Goal: Information Seeking & Learning: Learn about a topic

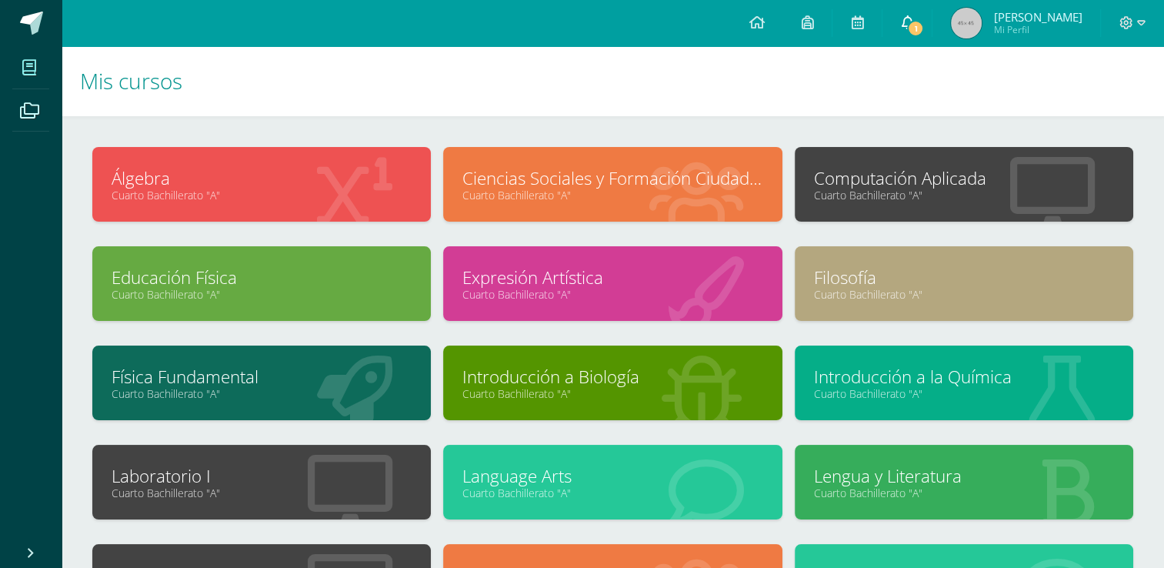
click at [911, 15] on icon at bounding box center [907, 22] width 12 height 14
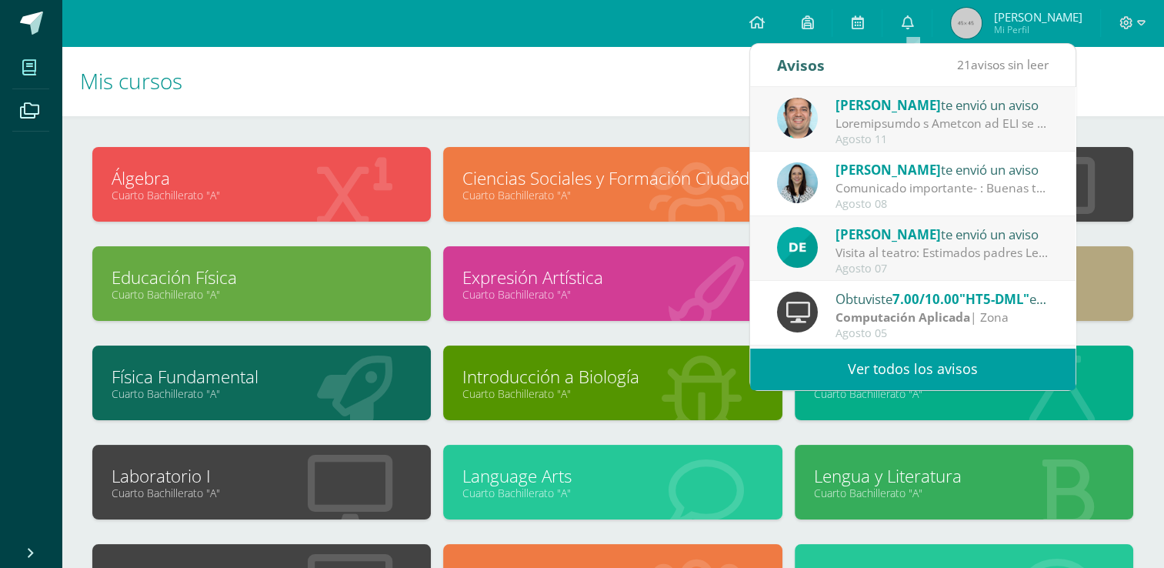
click at [936, 128] on div at bounding box center [942, 124] width 214 height 18
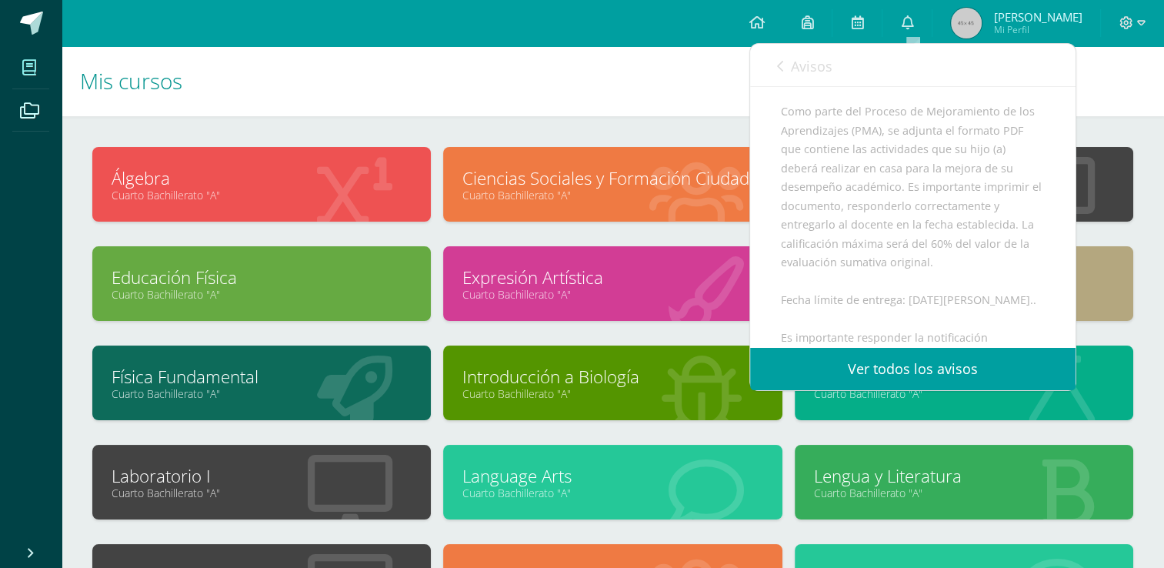
scroll to position [295, 0]
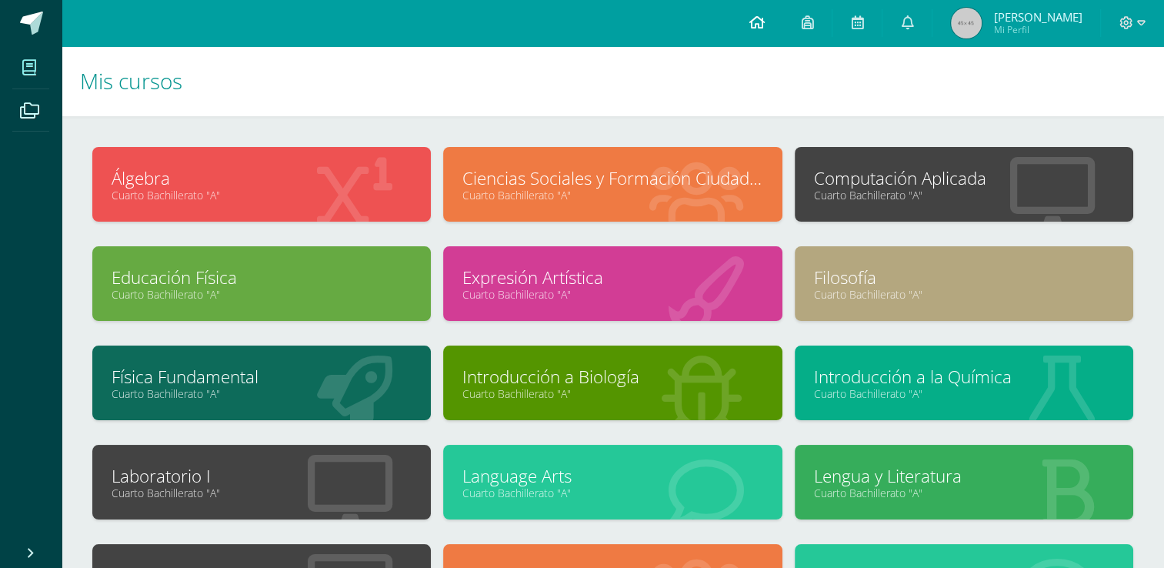
click at [757, 20] on icon at bounding box center [755, 22] width 15 height 14
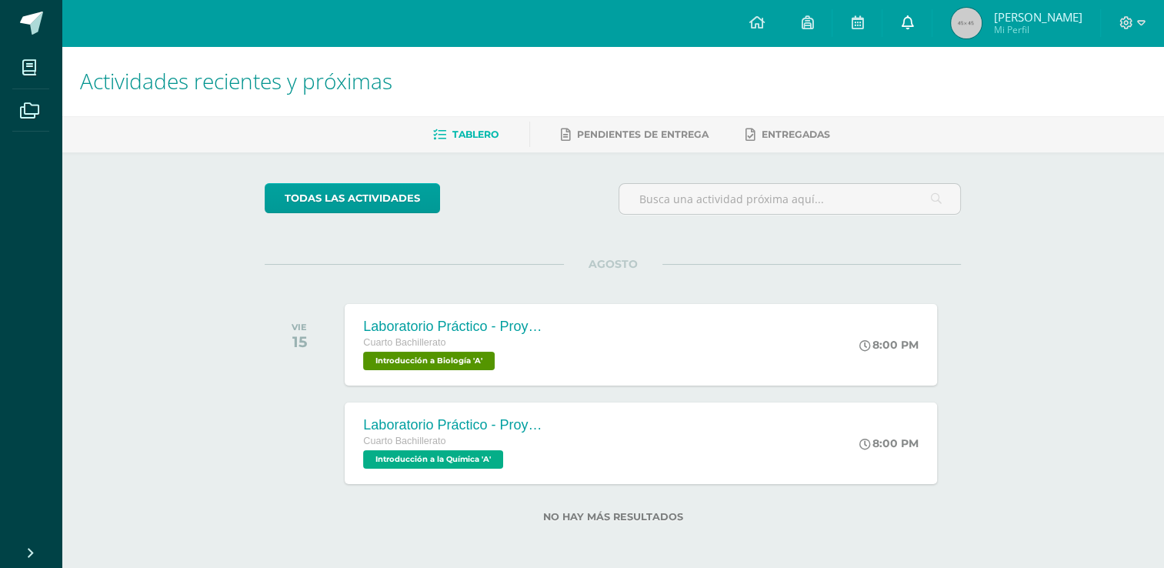
click at [910, 20] on icon at bounding box center [907, 22] width 12 height 14
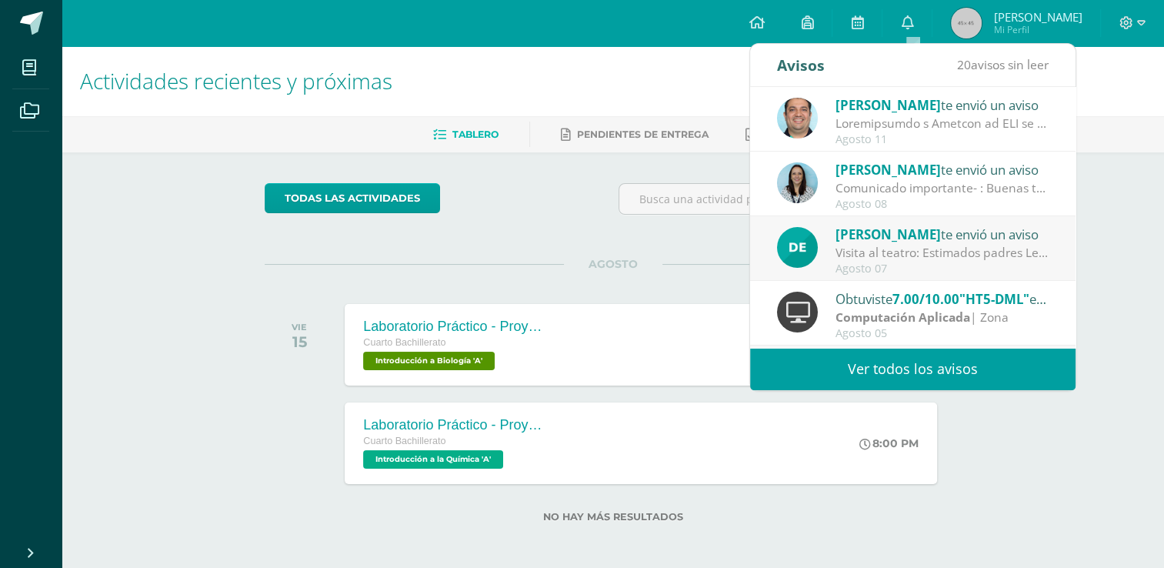
click at [895, 122] on div at bounding box center [942, 124] width 214 height 18
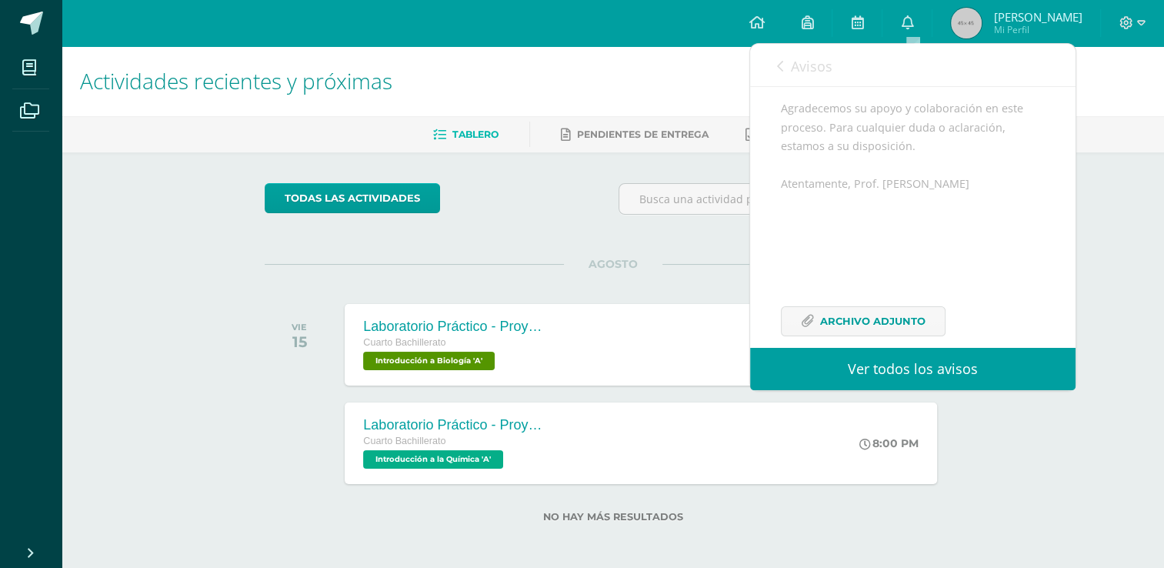
scroll to position [675, 0]
click at [885, 313] on span "Archivo Adjunto" at bounding box center [872, 321] width 105 height 28
click at [793, 60] on span "Avisos" at bounding box center [812, 66] width 42 height 18
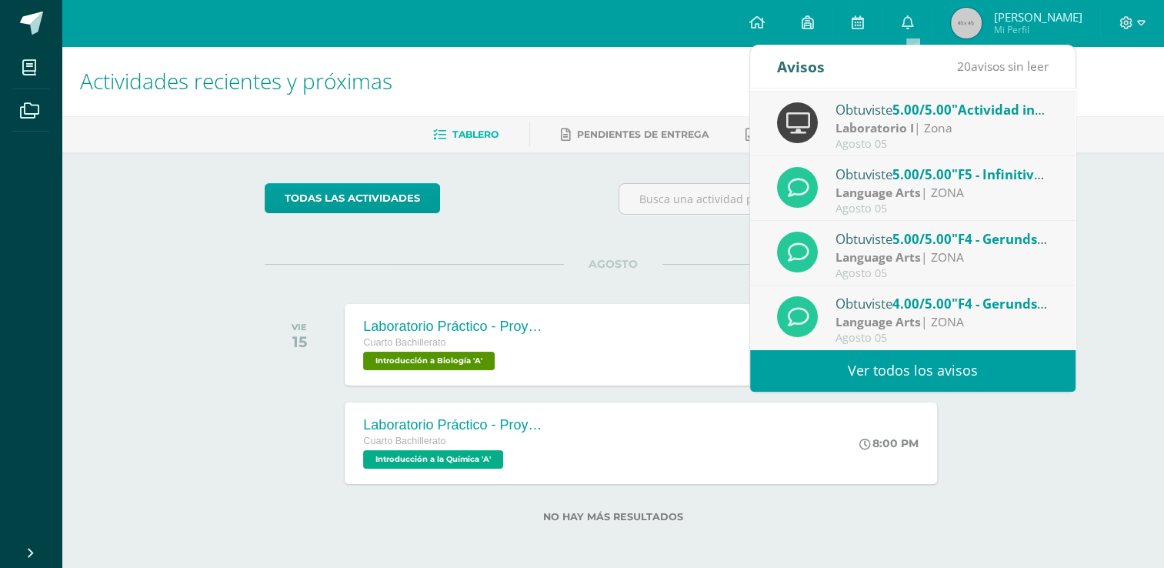
scroll to position [3, 0]
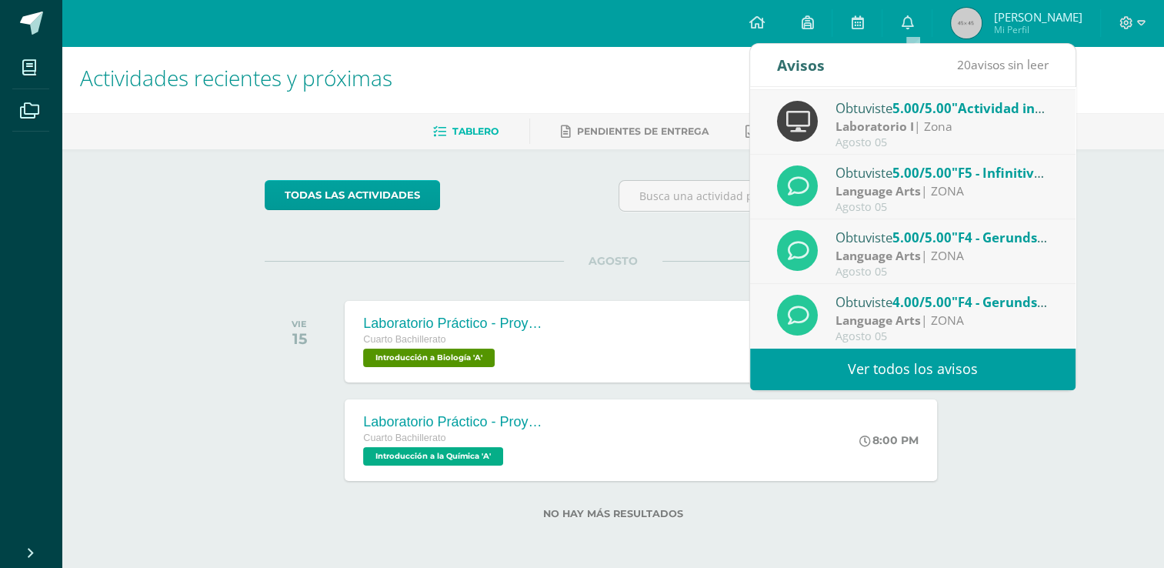
click at [865, 371] on link "Ver todos los avisos" at bounding box center [912, 369] width 325 height 42
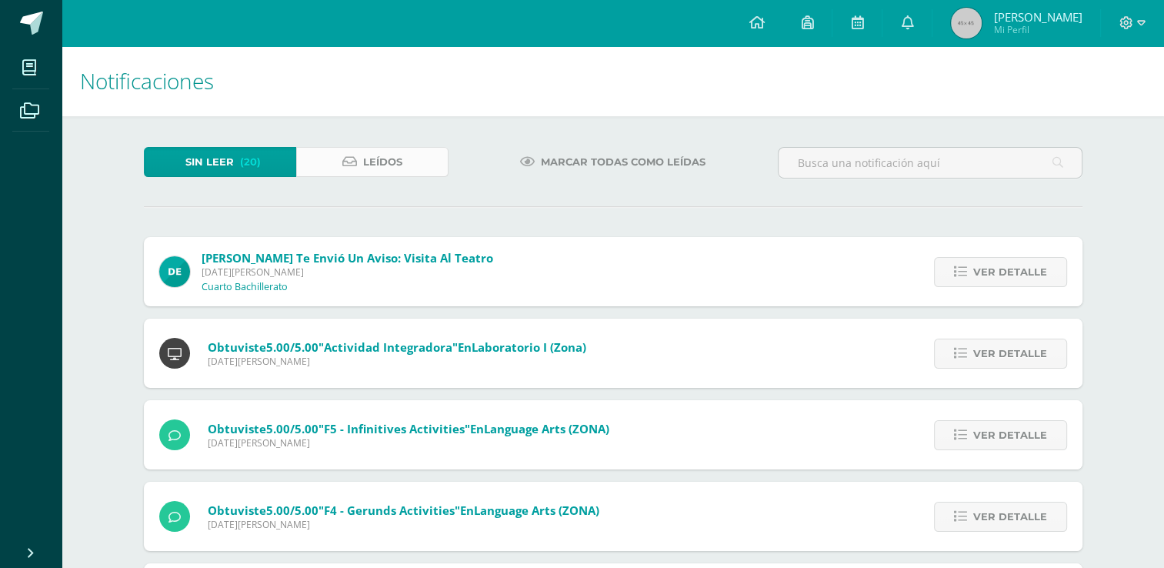
click at [388, 168] on span "Leídos" at bounding box center [382, 162] width 39 height 28
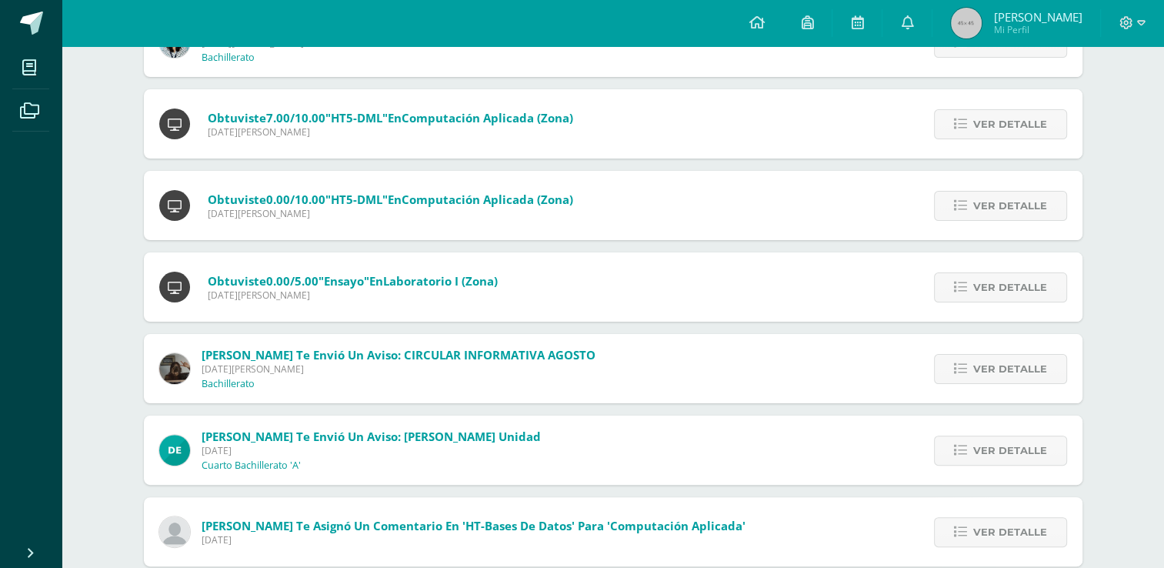
scroll to position [322, 0]
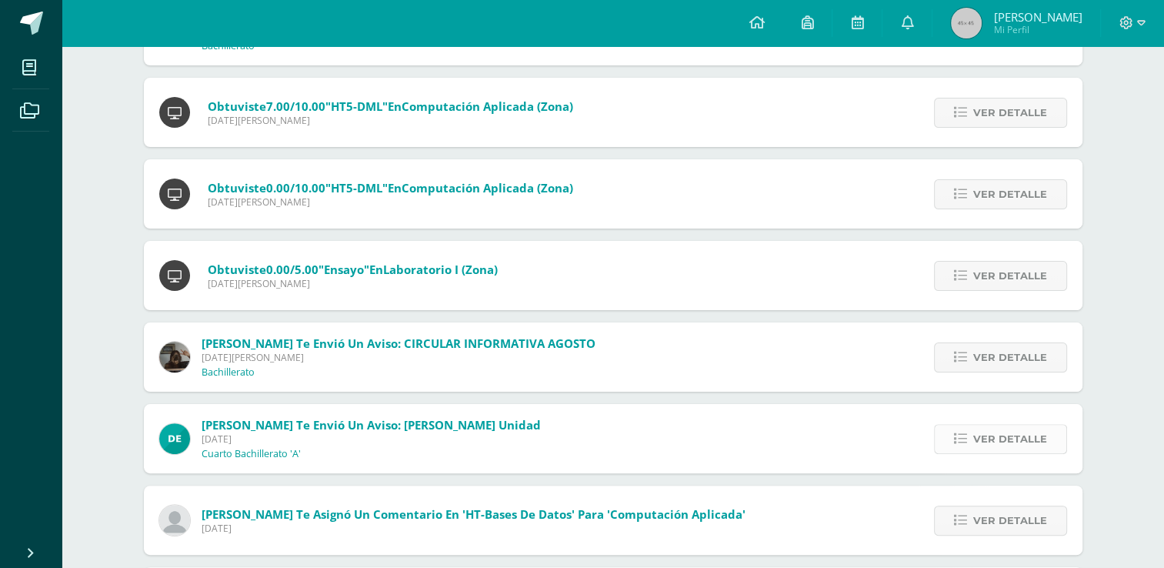
click at [994, 447] on span "Ver detalle" at bounding box center [1010, 438] width 74 height 28
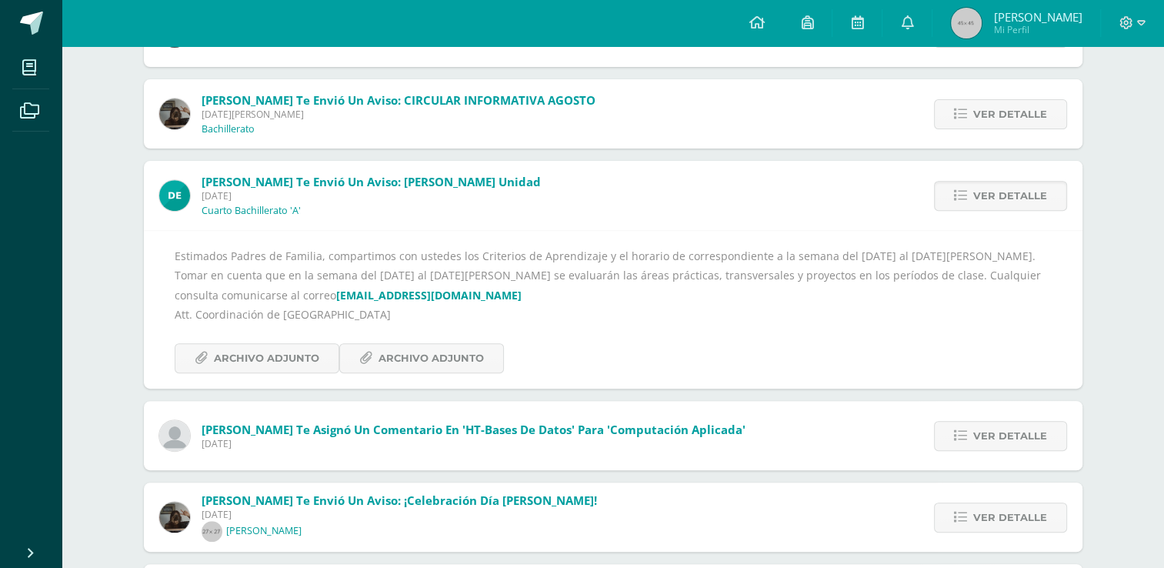
scroll to position [566, 0]
click at [313, 350] on span "Archivo Adjunto" at bounding box center [266, 357] width 105 height 28
